Goal: Information Seeking & Learning: Learn about a topic

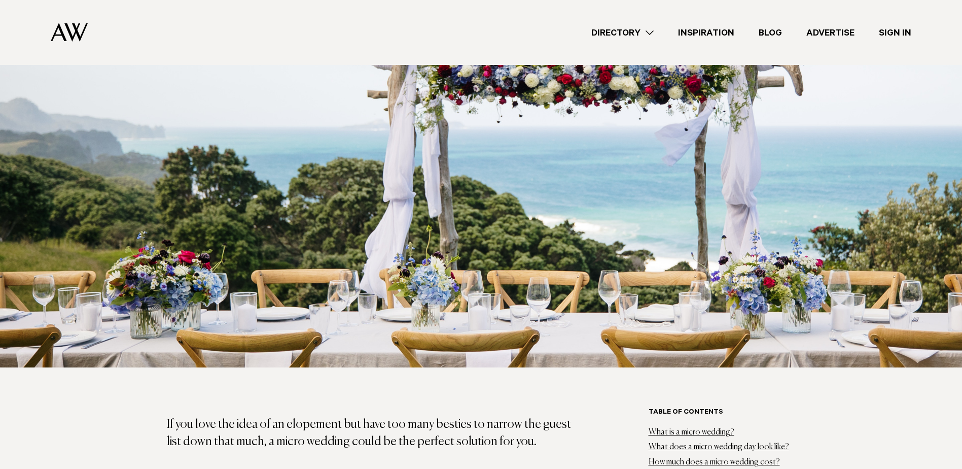
scroll to position [254, 0]
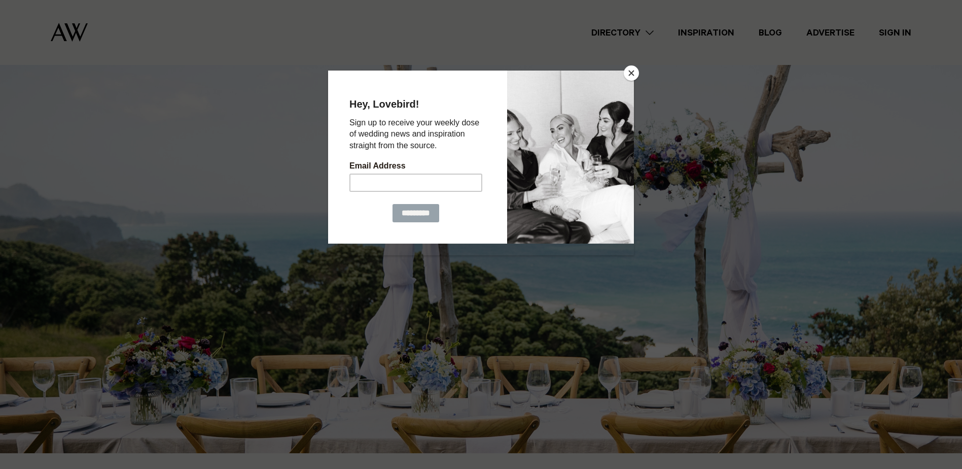
click at [628, 76] on button "Close" at bounding box center [631, 72] width 15 height 15
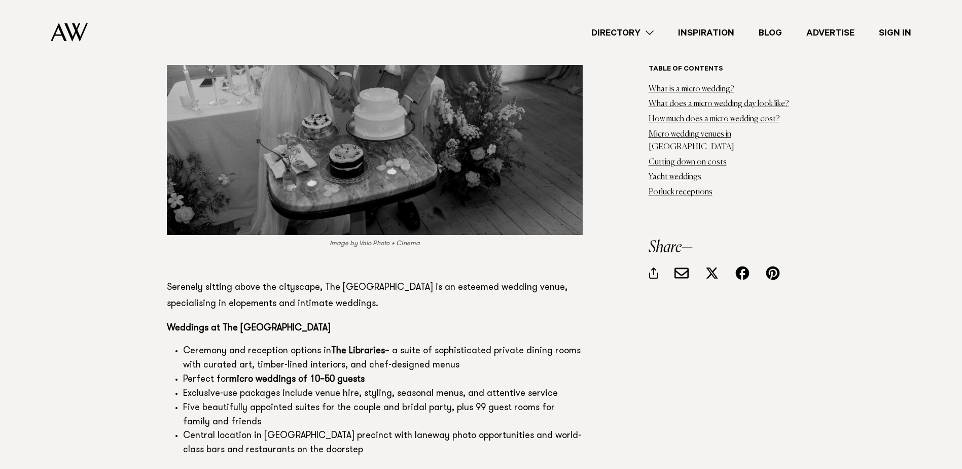
scroll to position [9181, 0]
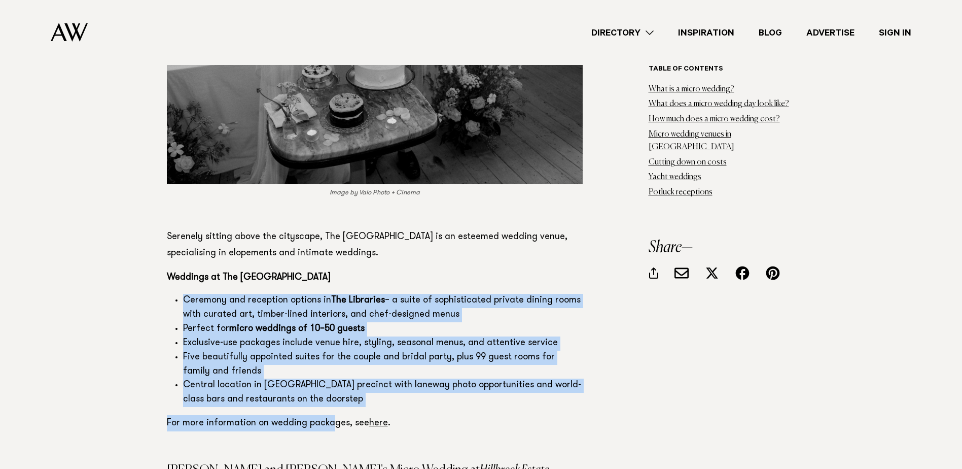
drag, startPoint x: 333, startPoint y: 343, endPoint x: 173, endPoint y: 230, distance: 195.5
copy section "Ceremony and reception options in The Libraries – a suite of sophisticated priv…"
click at [465, 322] on li "Perfect for micro weddings of 10–50 guests" at bounding box center [383, 329] width 400 height 14
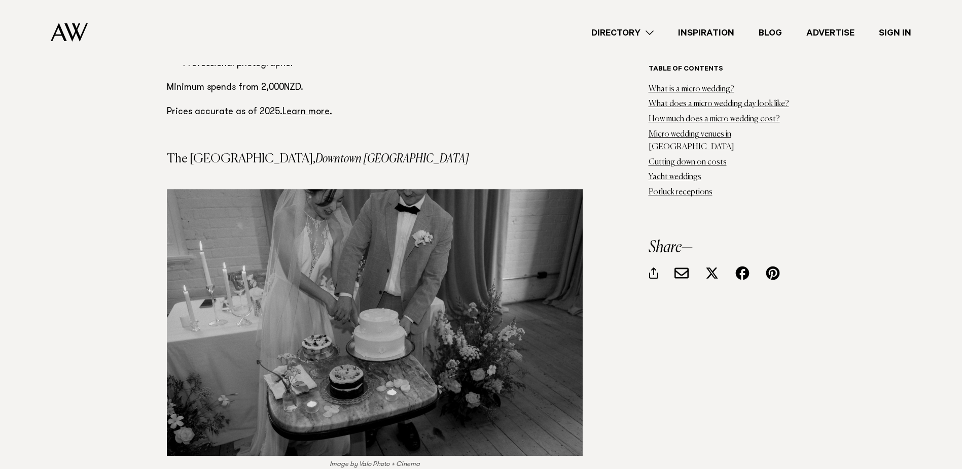
scroll to position [8928, 0]
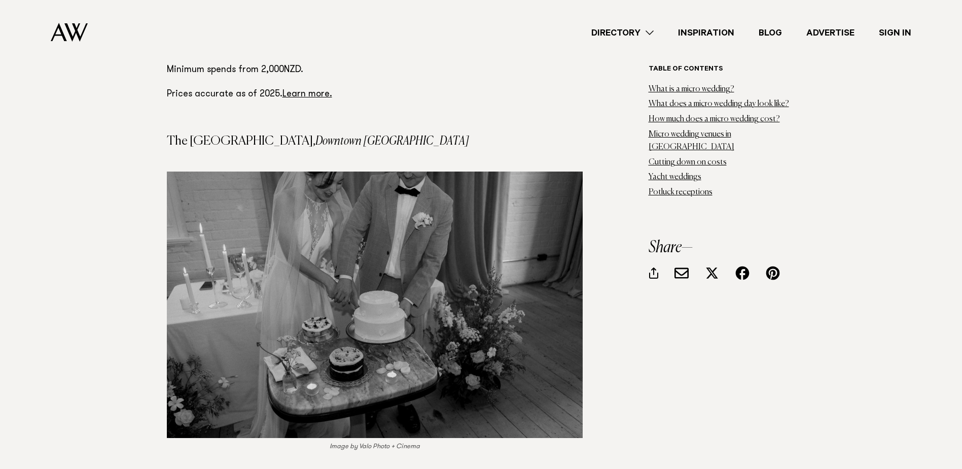
click at [368, 135] on h4 "The [GEOGRAPHIC_DATA], [GEOGRAPHIC_DATA]" at bounding box center [375, 141] width 416 height 12
drag, startPoint x: 368, startPoint y: 77, endPoint x: 168, endPoint y: 79, distance: 199.9
click at [168, 135] on h4 "The [GEOGRAPHIC_DATA], [GEOGRAPHIC_DATA]" at bounding box center [375, 141] width 416 height 12
drag, startPoint x: 168, startPoint y: 79, endPoint x: 145, endPoint y: 91, distance: 26.1
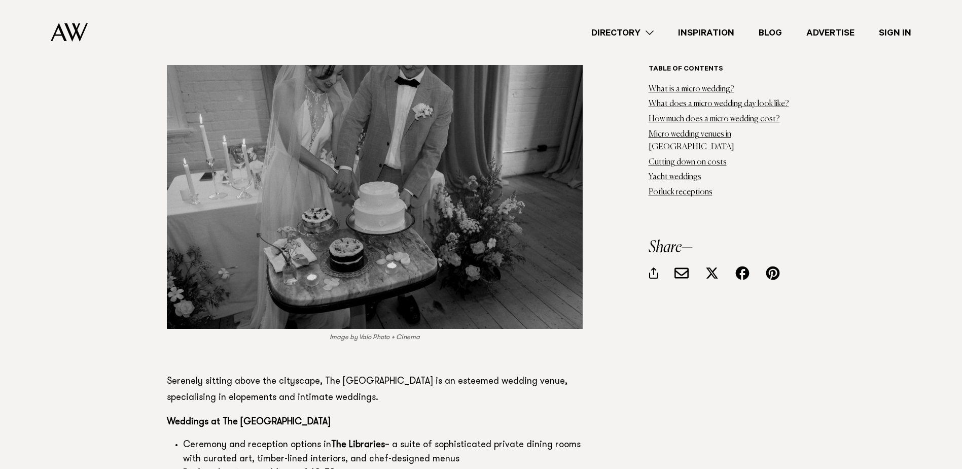
scroll to position [9232, 0]
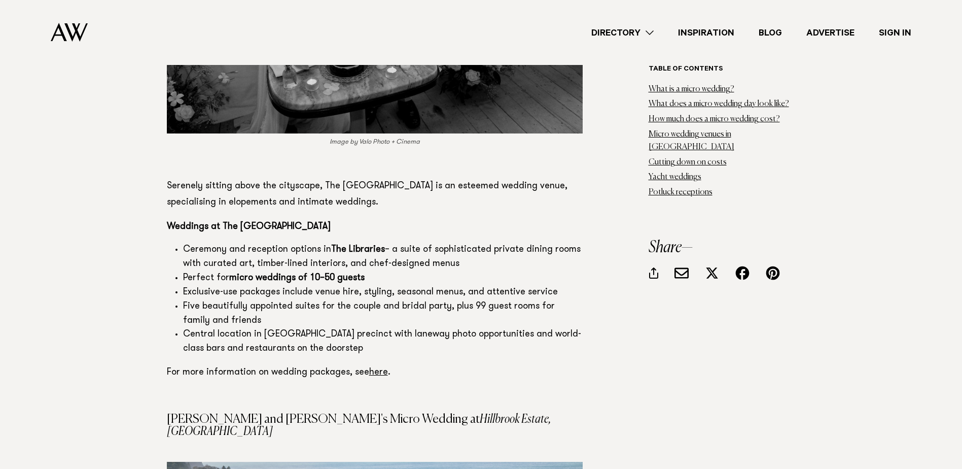
click at [374, 368] on link "here" at bounding box center [378, 372] width 19 height 9
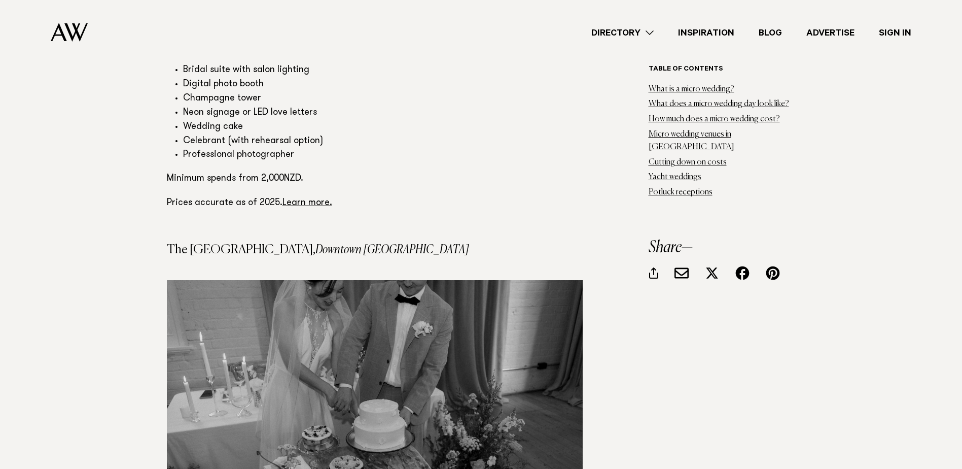
scroll to position [8725, 0]
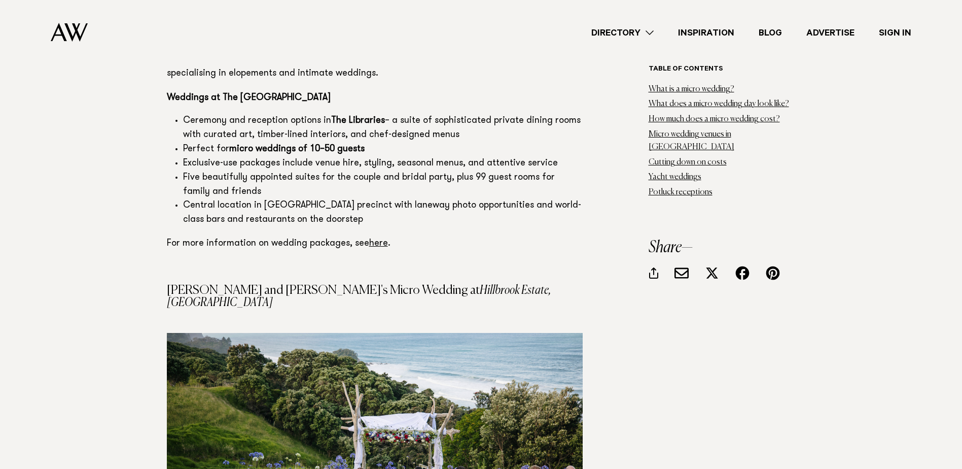
scroll to position [9536, 0]
